Goal: Book appointment/travel/reservation

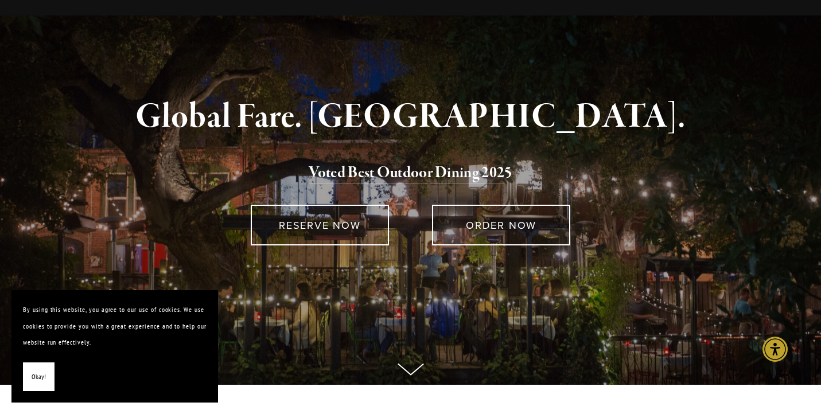
scroll to position [71, 0]
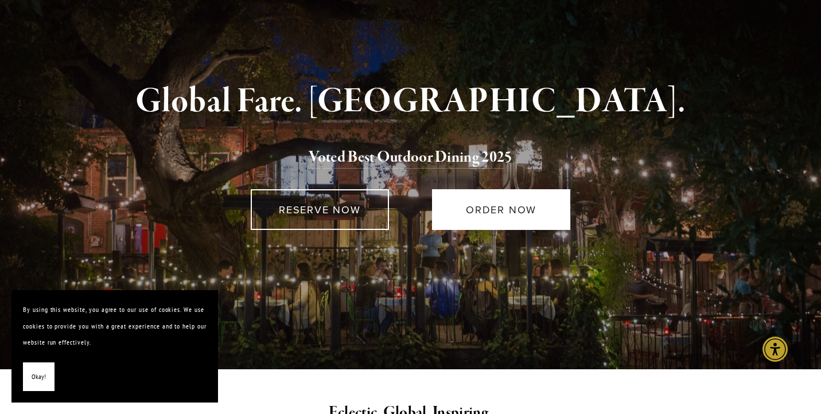
click at [486, 205] on link "ORDER NOW" at bounding box center [501, 209] width 138 height 41
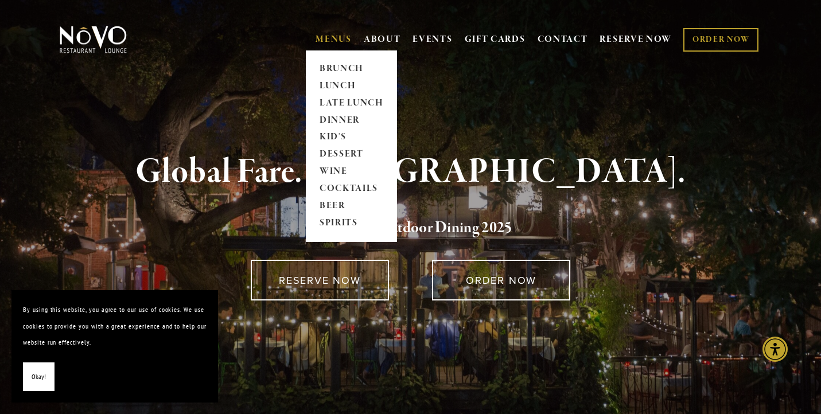
click at [327, 40] on link "MENUS" at bounding box center [334, 39] width 36 height 11
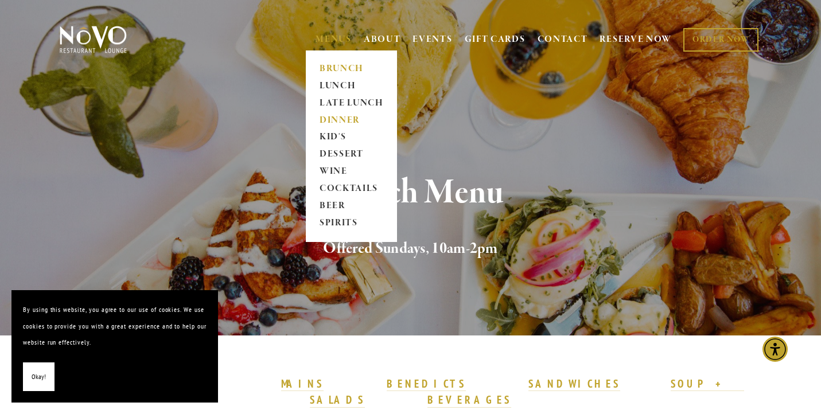
click at [347, 120] on link "DINNER" at bounding box center [352, 120] width 72 height 17
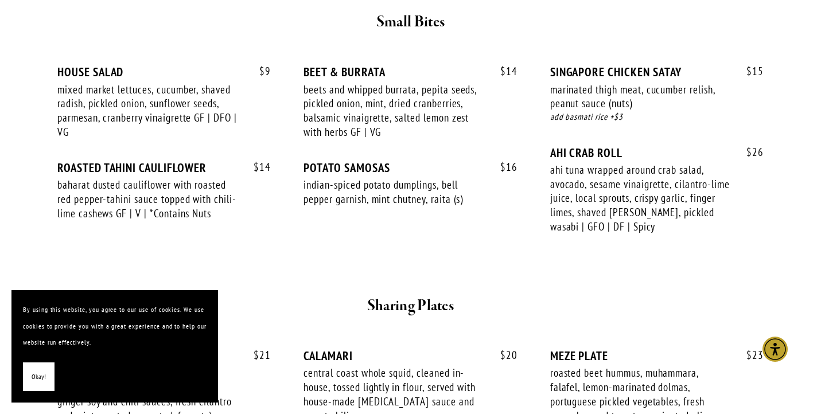
scroll to position [343, 0]
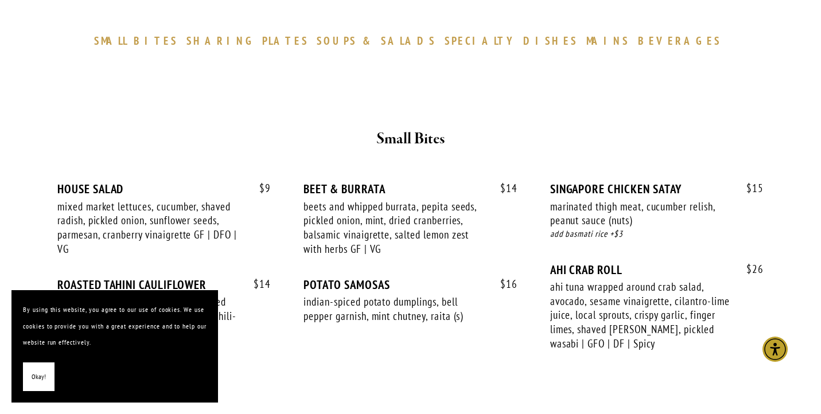
click at [475, 44] on span "SPECIALTY" at bounding box center [481, 41] width 73 height 14
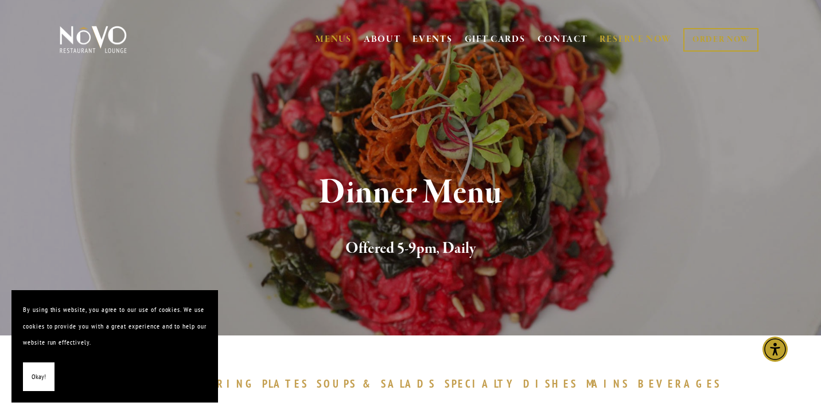
click at [617, 43] on link "RESERVE NOW" at bounding box center [636, 40] width 72 height 22
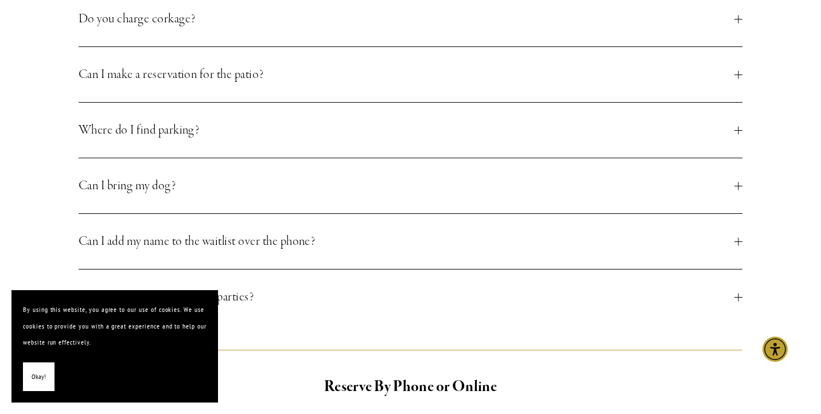
scroll to position [518, 0]
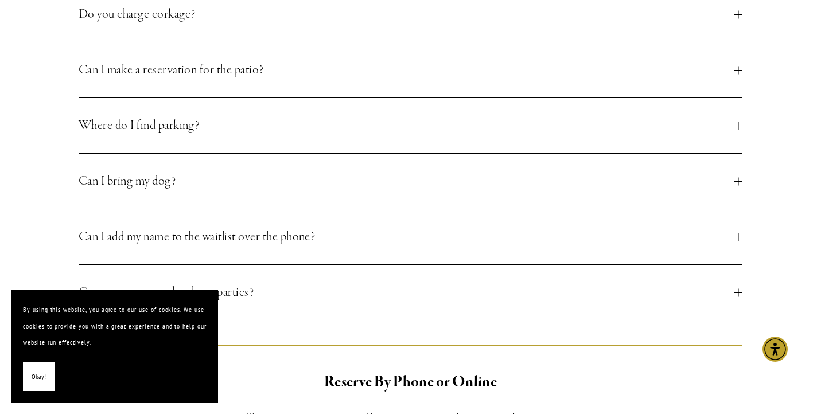
click at [542, 77] on span "Can I make a reservation for the patio?" at bounding box center [407, 70] width 656 height 21
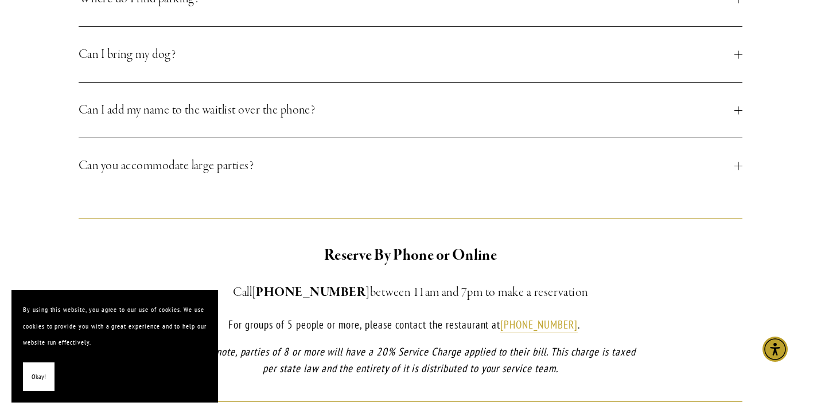
scroll to position [729, 0]
click at [571, 106] on button "Can I add my name to the waitlist over the phone?" at bounding box center [411, 109] width 664 height 55
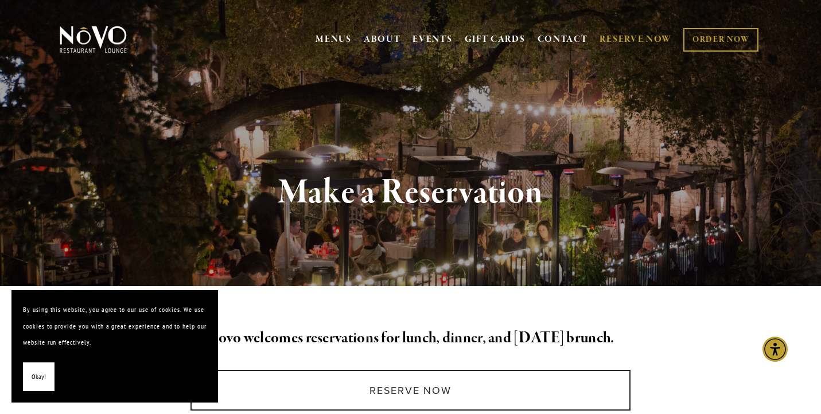
scroll to position [0, 0]
